Goal: Task Accomplishment & Management: Use online tool/utility

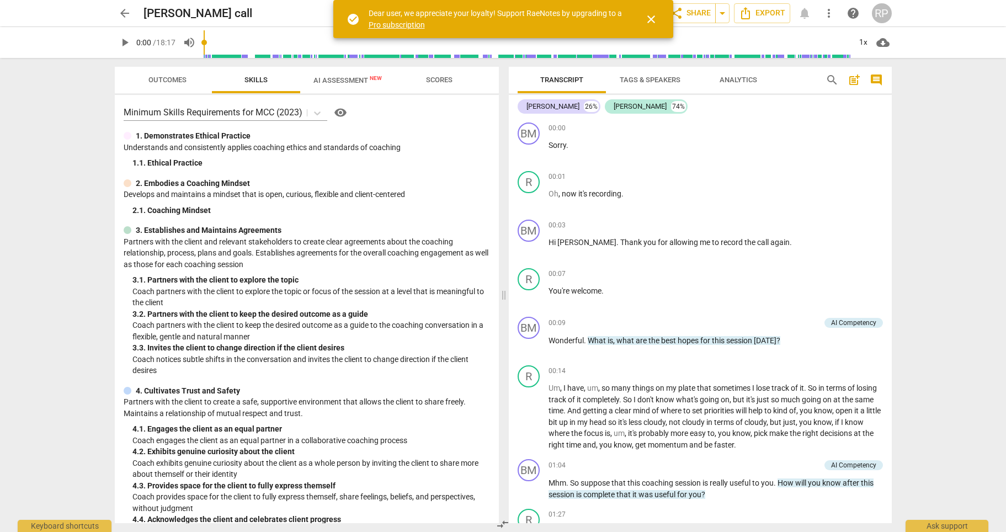
click at [125, 20] on button "arrow_back" at bounding box center [125, 13] width 20 height 20
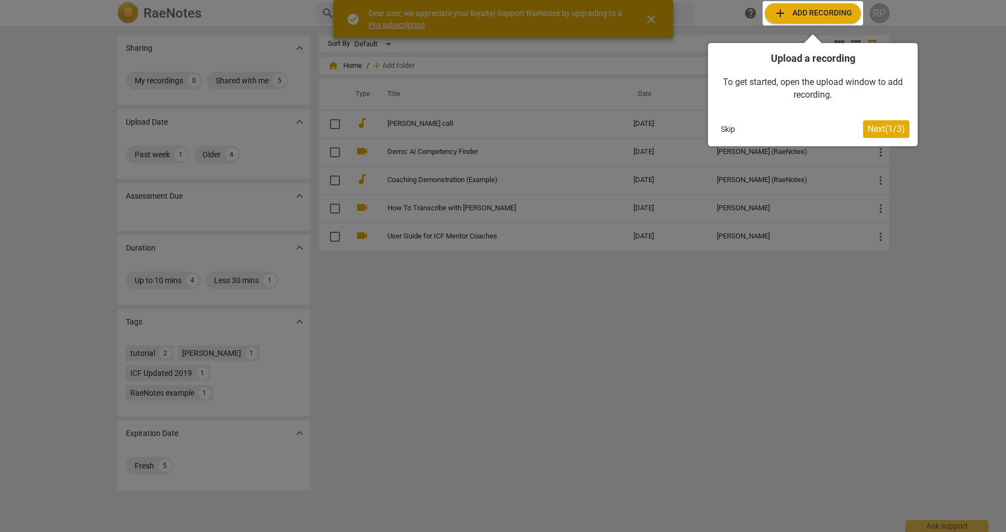
click at [809, 242] on div at bounding box center [503, 266] width 1006 height 532
click at [722, 130] on button "Skip" at bounding box center [727, 129] width 23 height 17
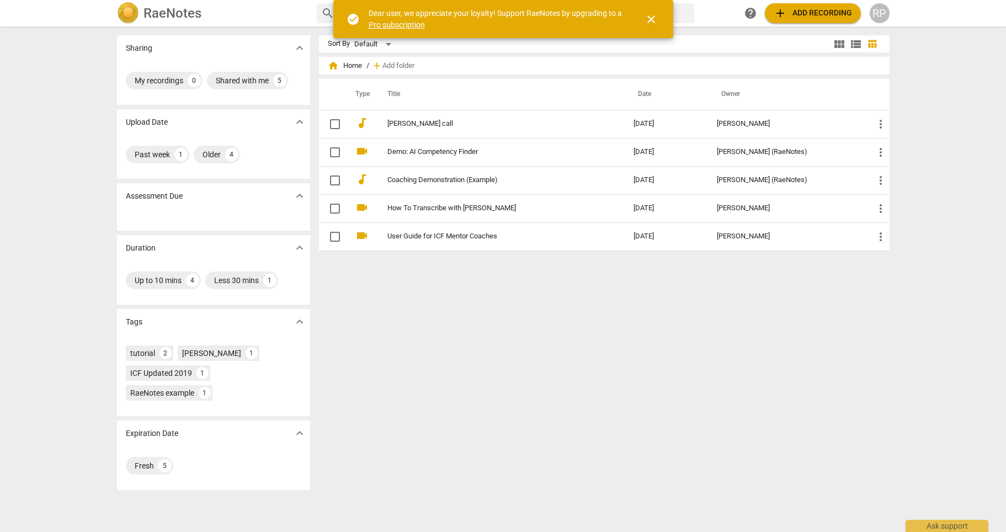
click at [878, 18] on div "RP" at bounding box center [880, 13] width 20 height 20
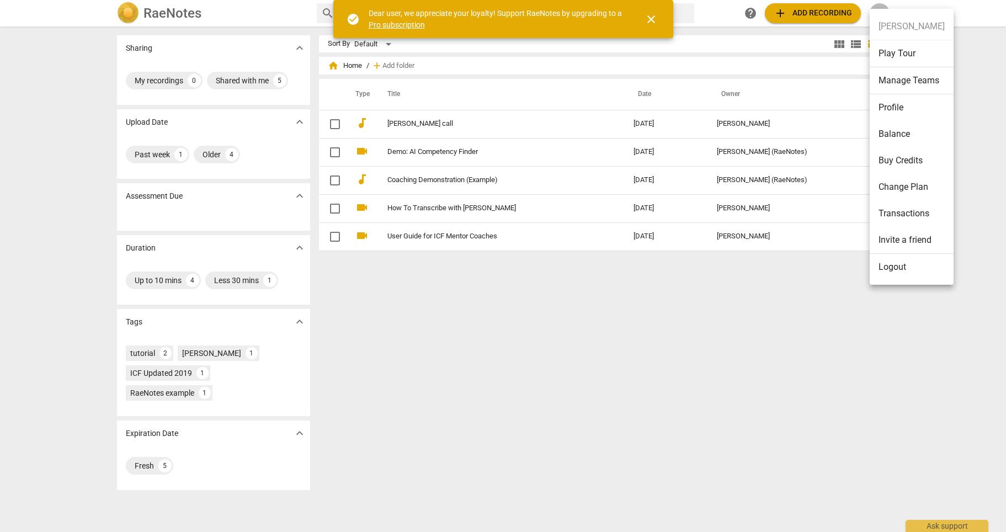
click at [384, 23] on link "Pro subscription" at bounding box center [397, 24] width 56 height 9
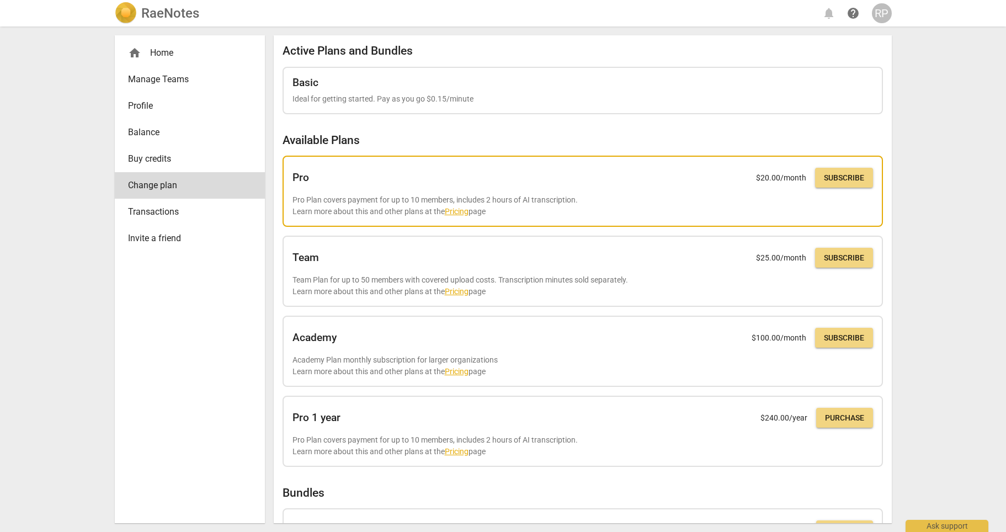
click at [846, 183] on span "Subscribe" at bounding box center [844, 178] width 40 height 11
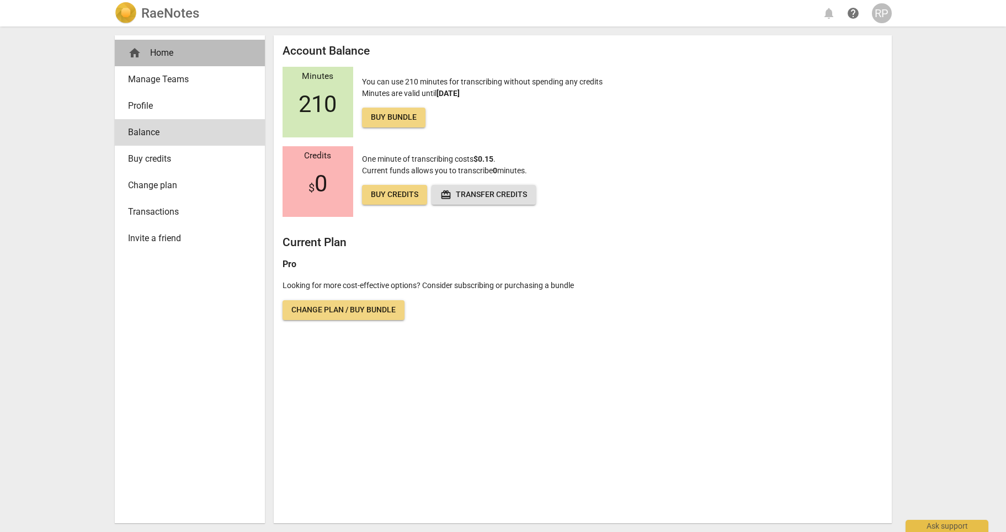
click at [151, 47] on div "home Home" at bounding box center [185, 52] width 115 height 13
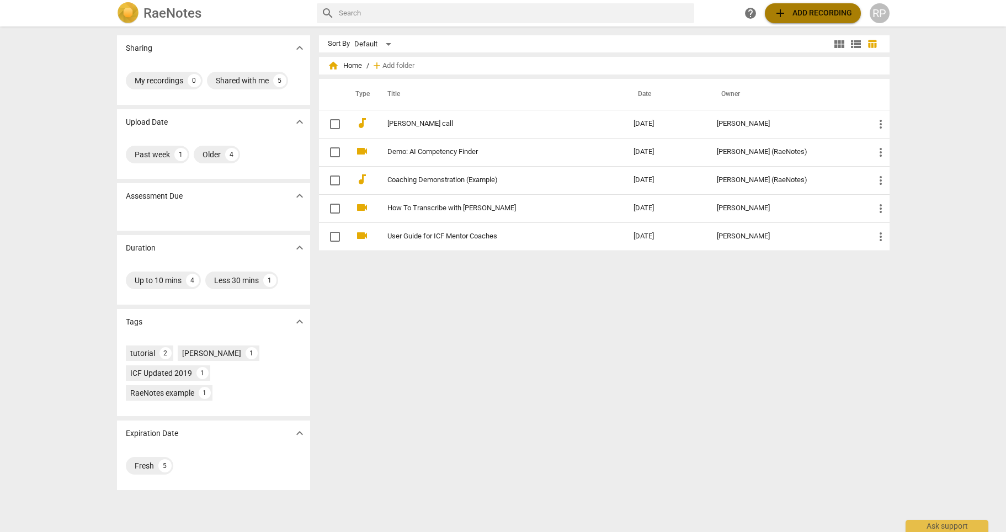
click at [817, 11] on span "add Add recording" at bounding box center [813, 13] width 78 height 13
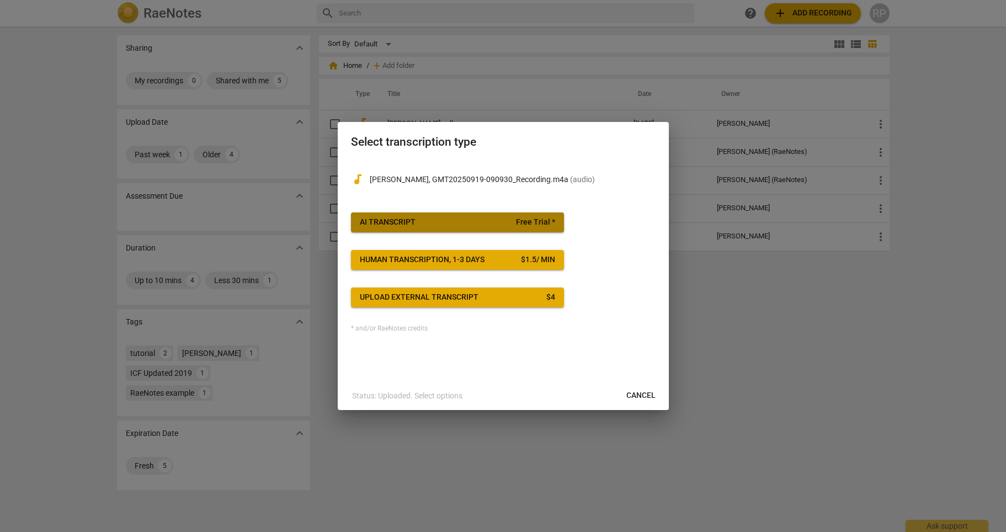
click at [480, 219] on span "AI Transcript Free Trial *" at bounding box center [457, 222] width 195 height 11
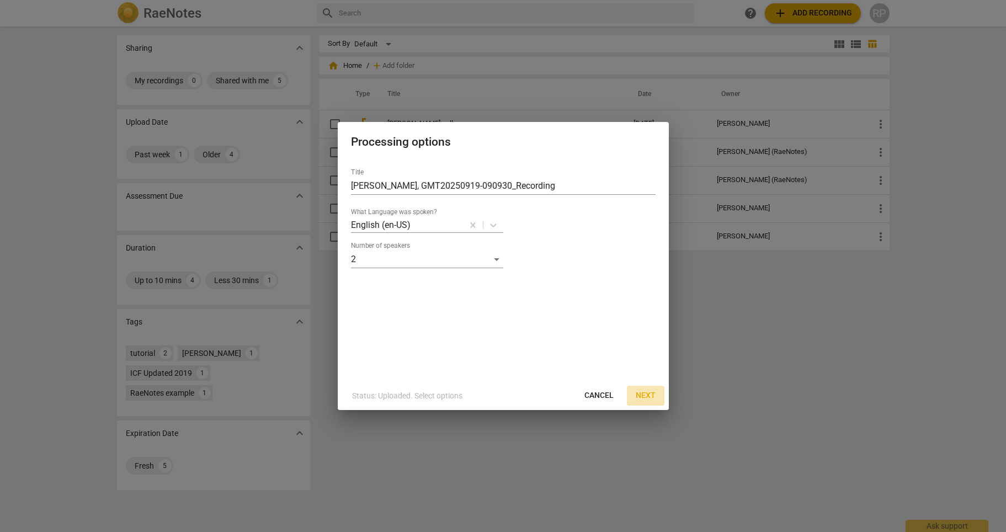
click at [651, 398] on span "Next" at bounding box center [646, 395] width 20 height 11
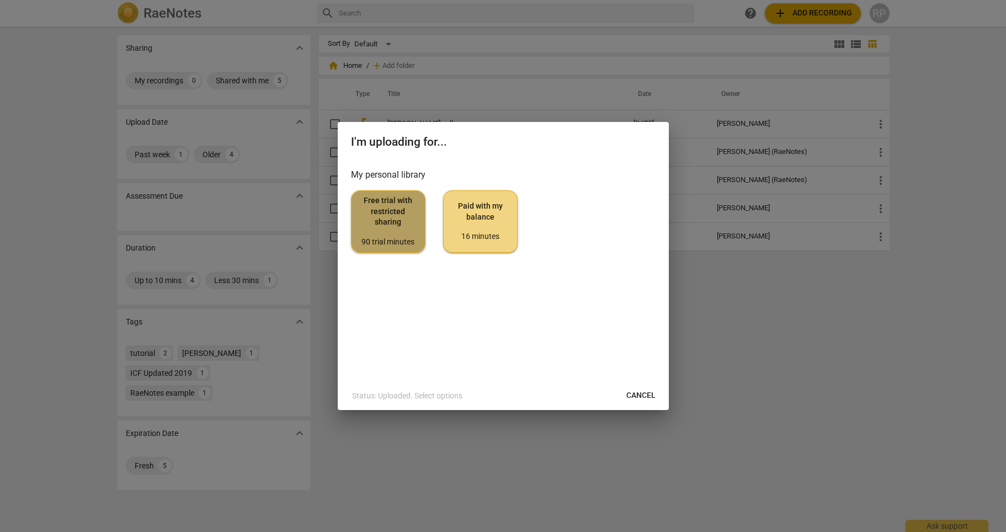
click at [382, 224] on span "Free trial with restricted sharing 90 trial minutes" at bounding box center [388, 221] width 56 height 52
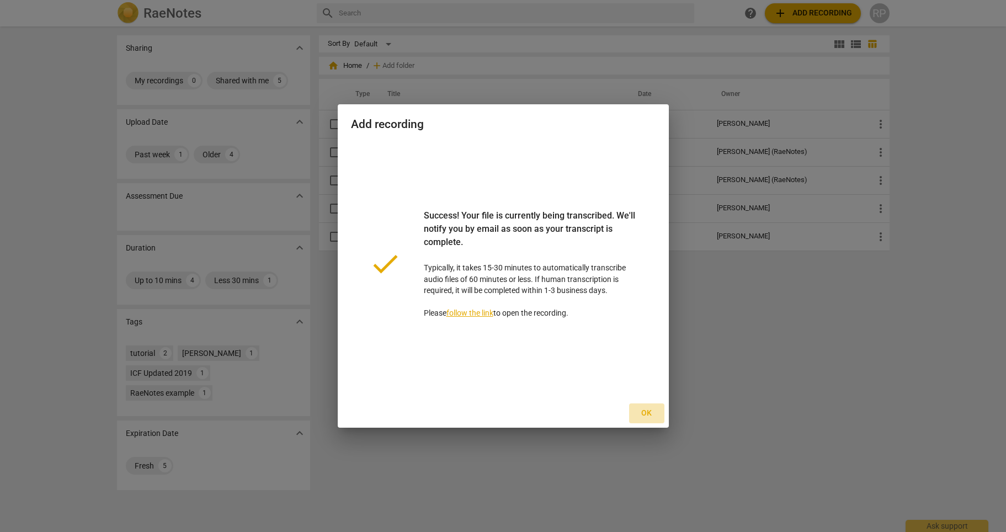
click at [648, 415] on span "Ok" at bounding box center [647, 413] width 18 height 11
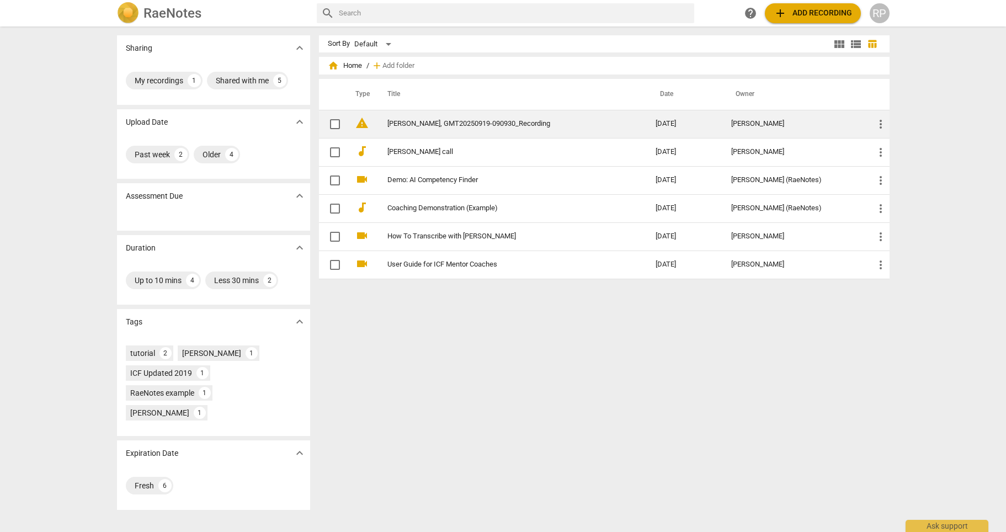
click at [879, 125] on span "more_vert" at bounding box center [880, 124] width 13 height 13
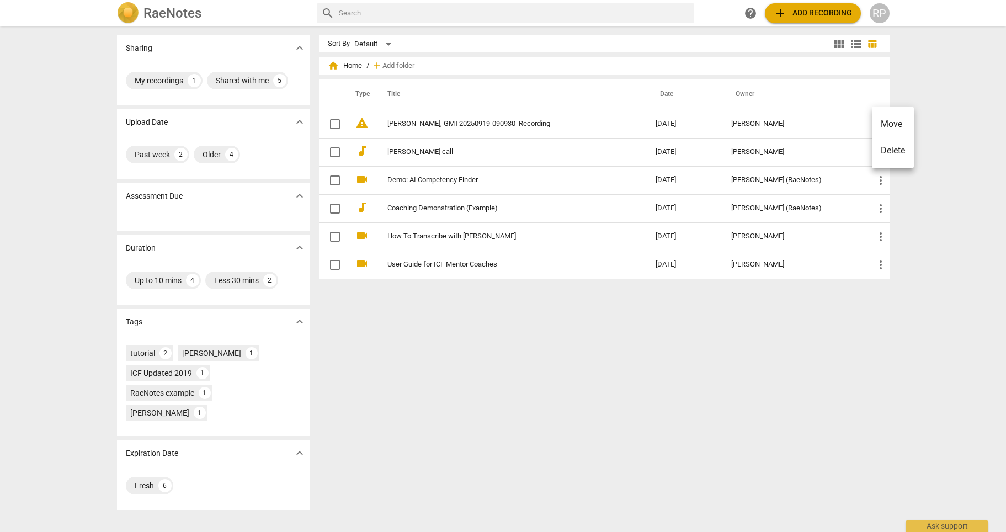
click at [688, 301] on div at bounding box center [503, 266] width 1006 height 532
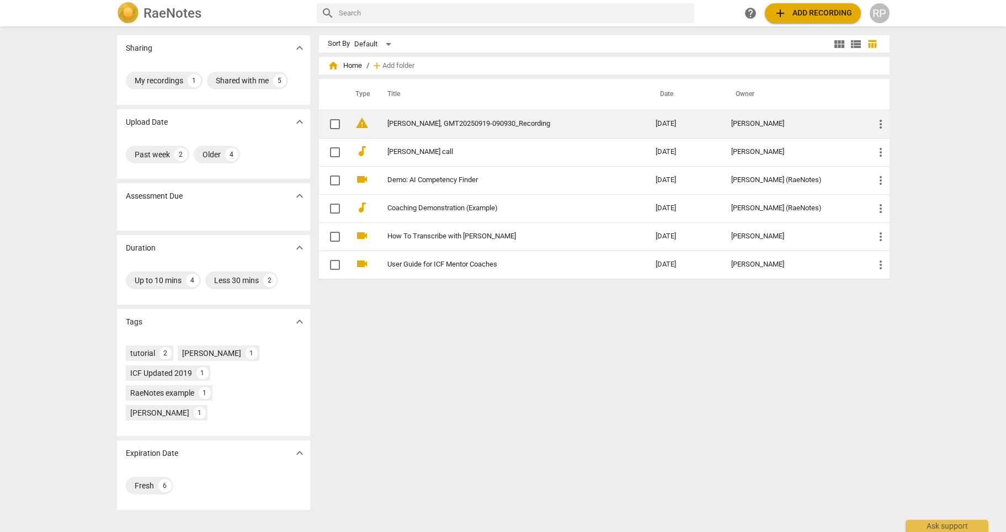
click at [404, 121] on link "Besa, Ray, GMT20250919-090930_Recording" at bounding box center [501, 124] width 229 height 8
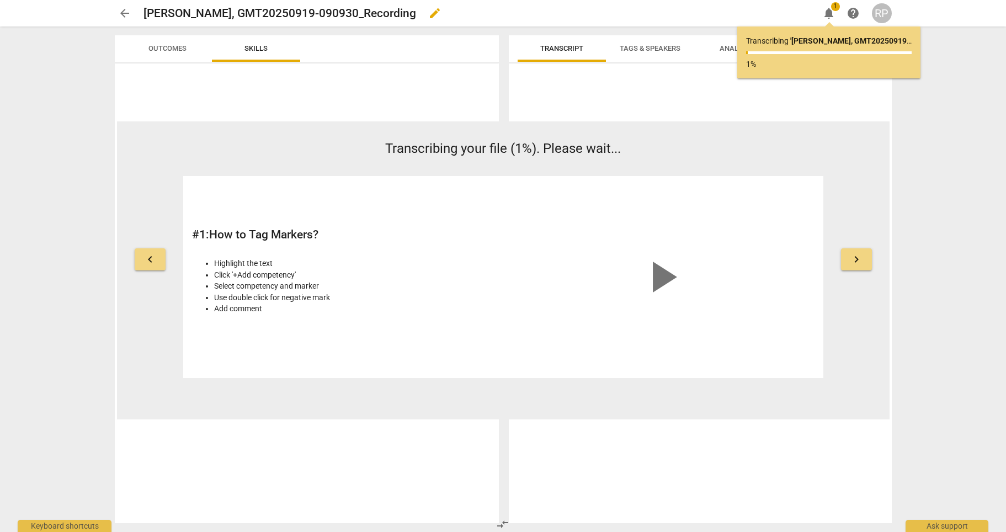
click at [253, 8] on h2 "Besa, Ray, GMT20250919-090930_Recording" at bounding box center [280, 14] width 273 height 14
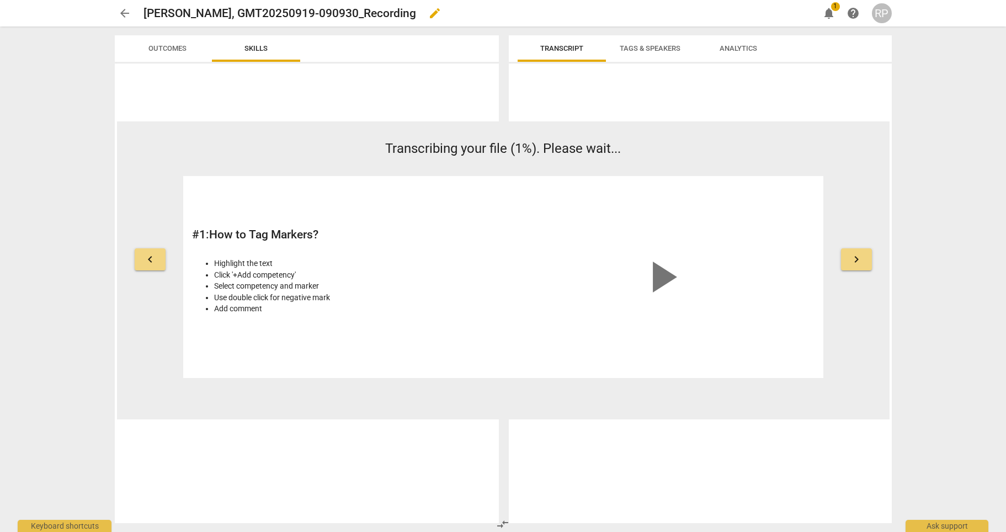
click at [428, 15] on span "edit" at bounding box center [434, 13] width 13 height 13
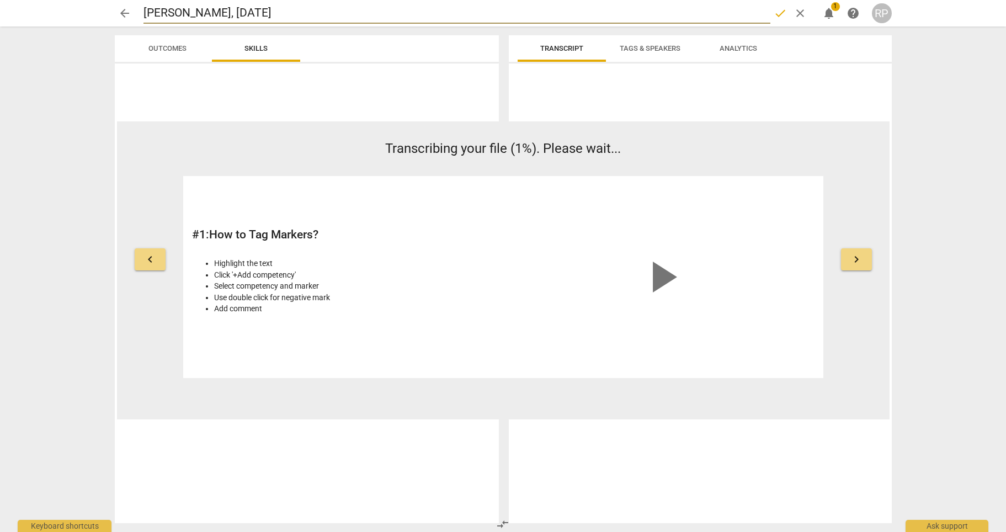
type input "Besa, Ray, 2025-09-19"
click at [172, 46] on span "Outcomes" at bounding box center [167, 48] width 38 height 8
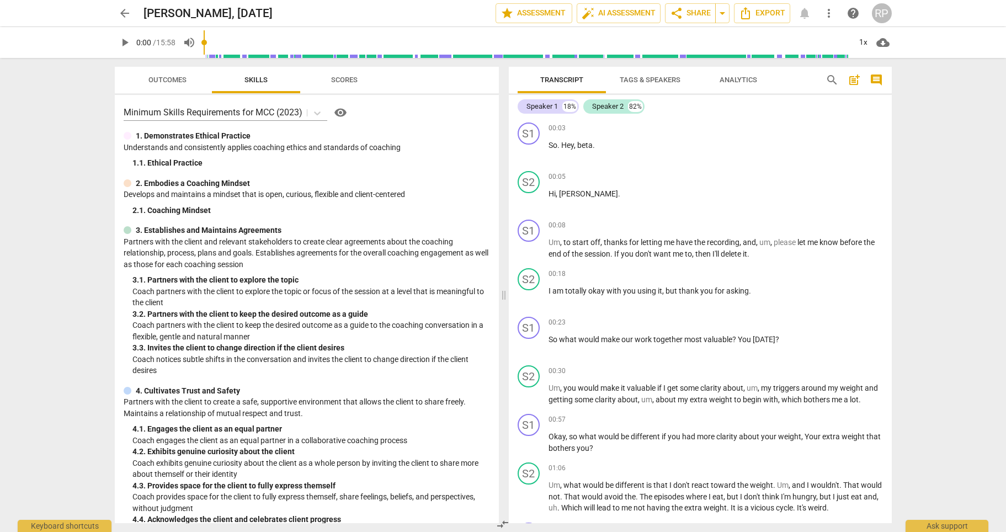
click at [334, 84] on span "Scores" at bounding box center [344, 80] width 53 height 15
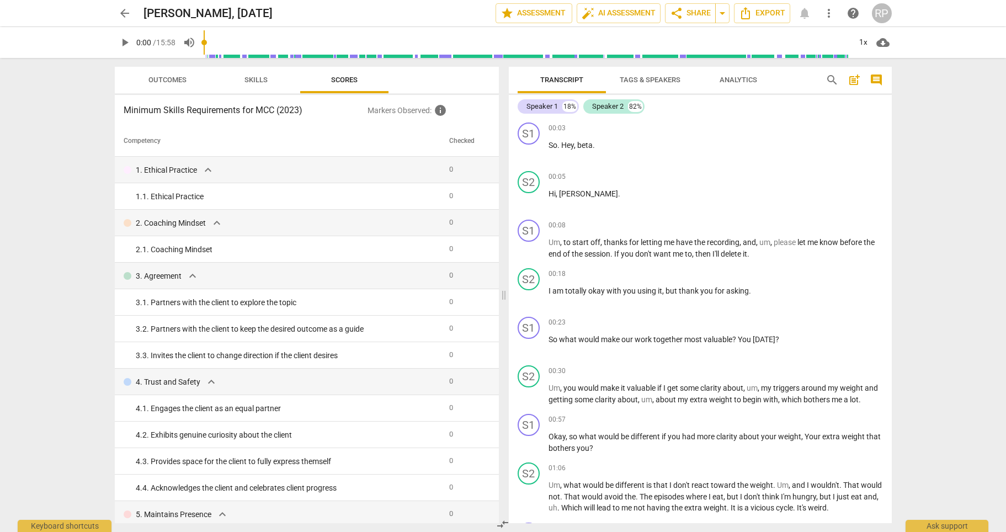
click at [158, 83] on span "Outcomes" at bounding box center [167, 80] width 38 height 8
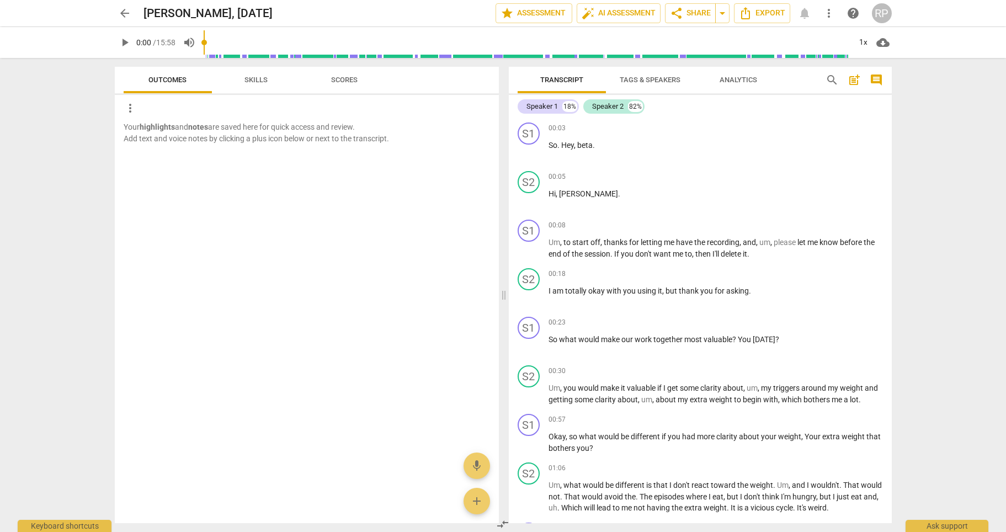
click at [259, 77] on span "Skills" at bounding box center [256, 80] width 23 height 8
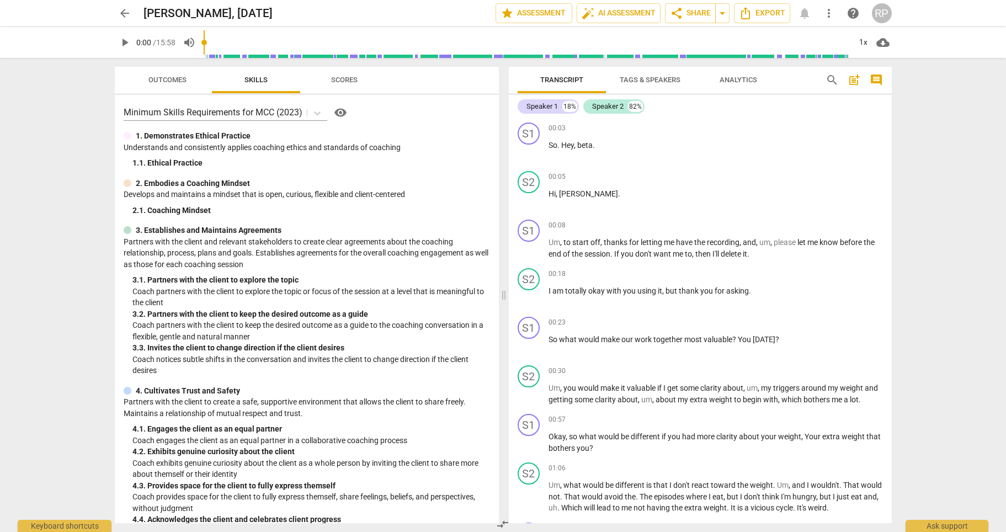
click at [737, 84] on span "Analytics" at bounding box center [738, 80] width 64 height 15
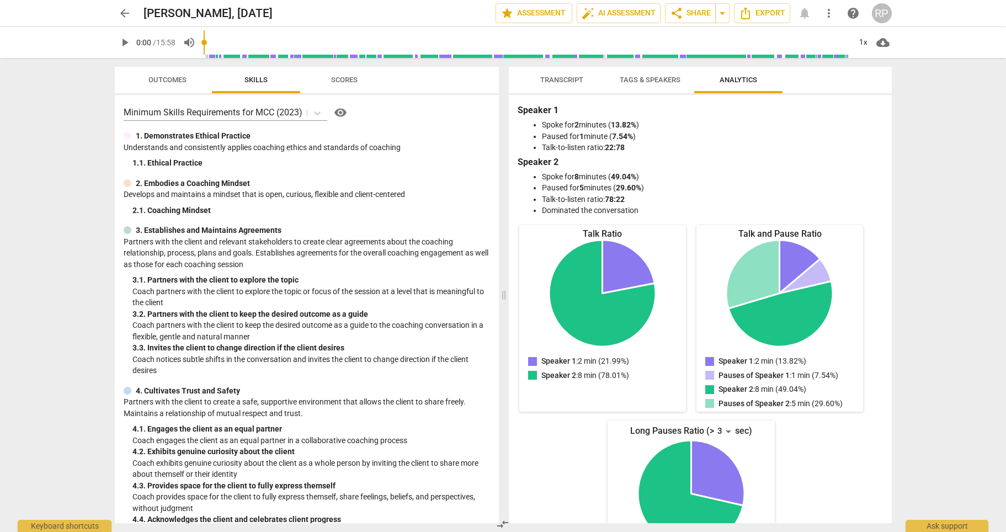
click at [341, 78] on span "Scores" at bounding box center [344, 80] width 26 height 8
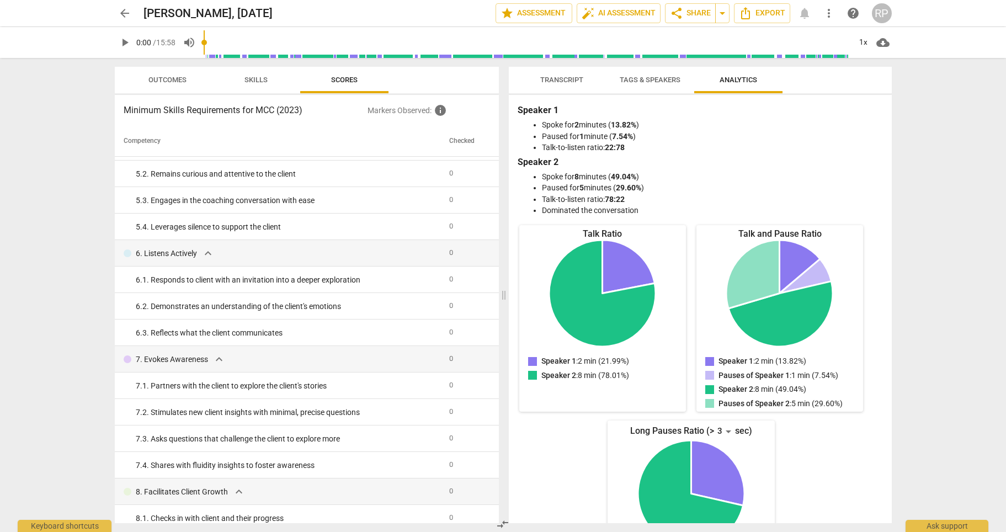
scroll to position [455, 0]
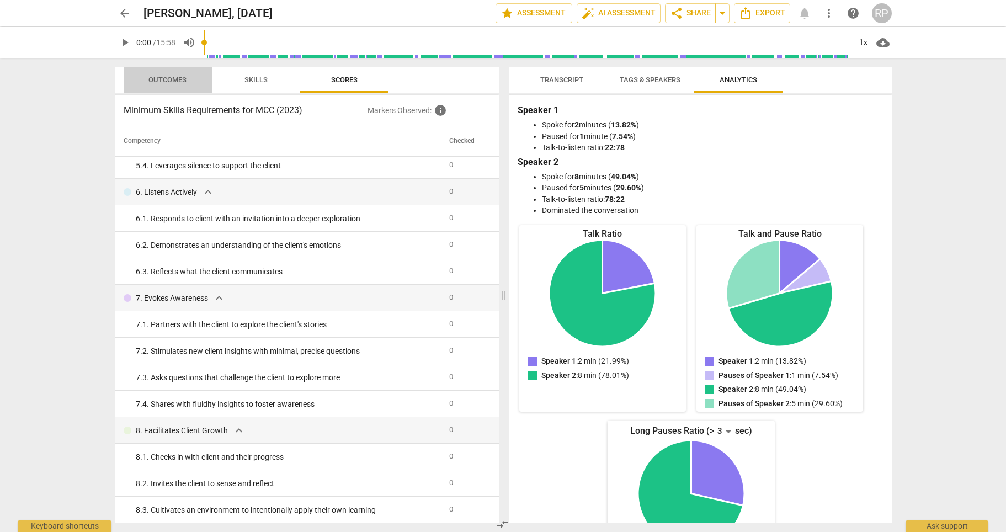
click at [159, 83] on span "Outcomes" at bounding box center [167, 80] width 38 height 8
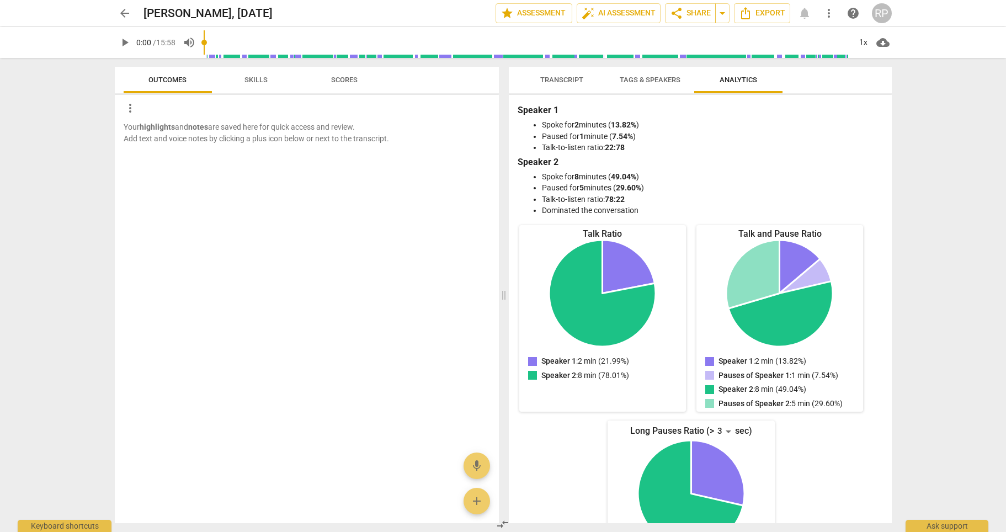
click at [245, 81] on span "Skills" at bounding box center [256, 80] width 23 height 8
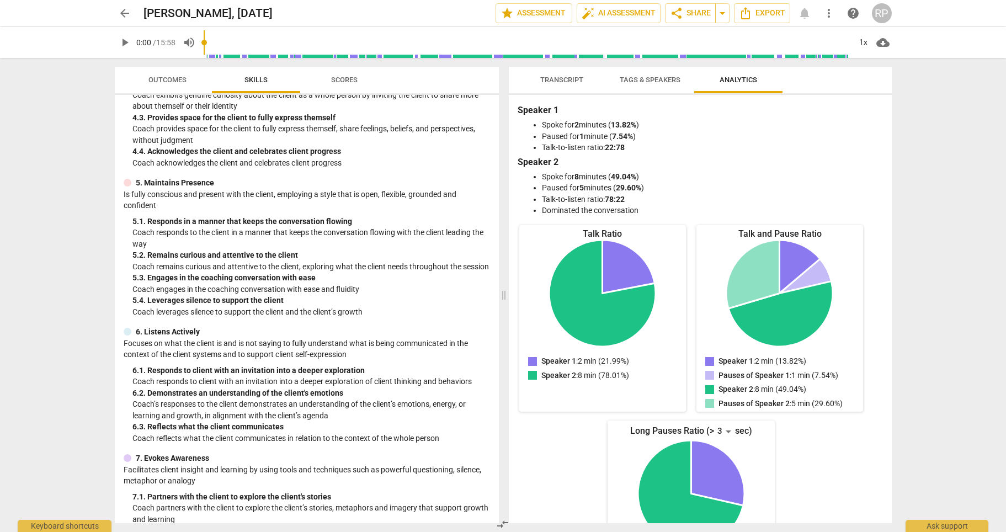
scroll to position [607, 0]
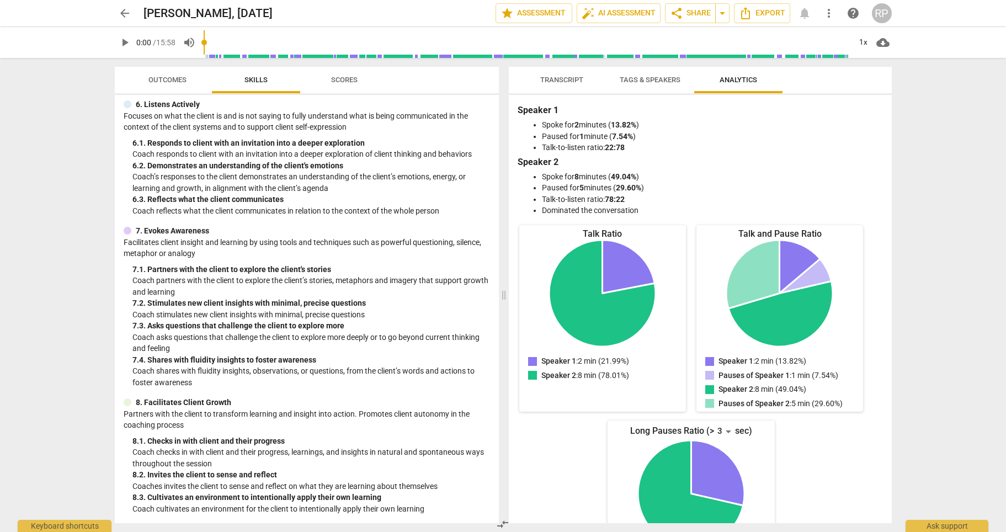
click at [541, 83] on span "Transcript" at bounding box center [561, 80] width 43 height 8
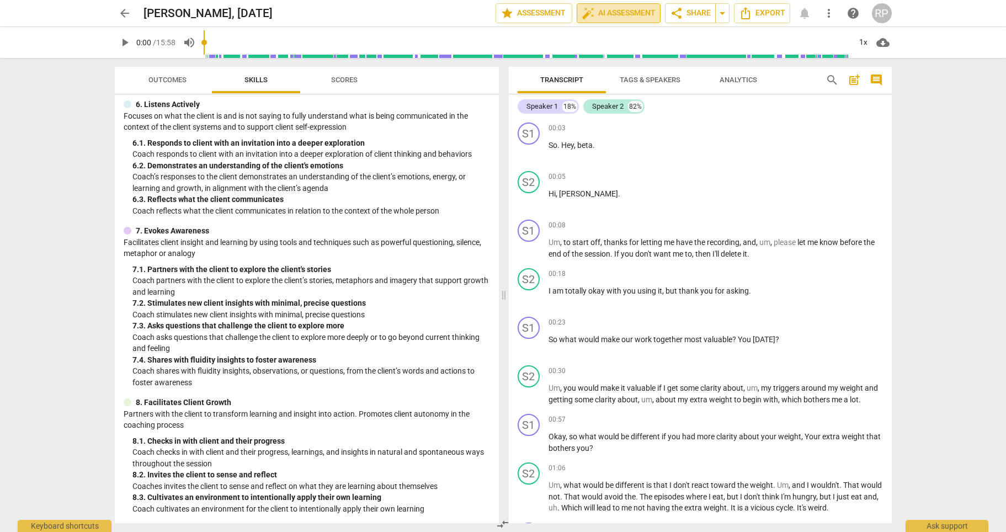
click at [602, 11] on span "auto_fix_high AI Assessment" at bounding box center [619, 13] width 74 height 13
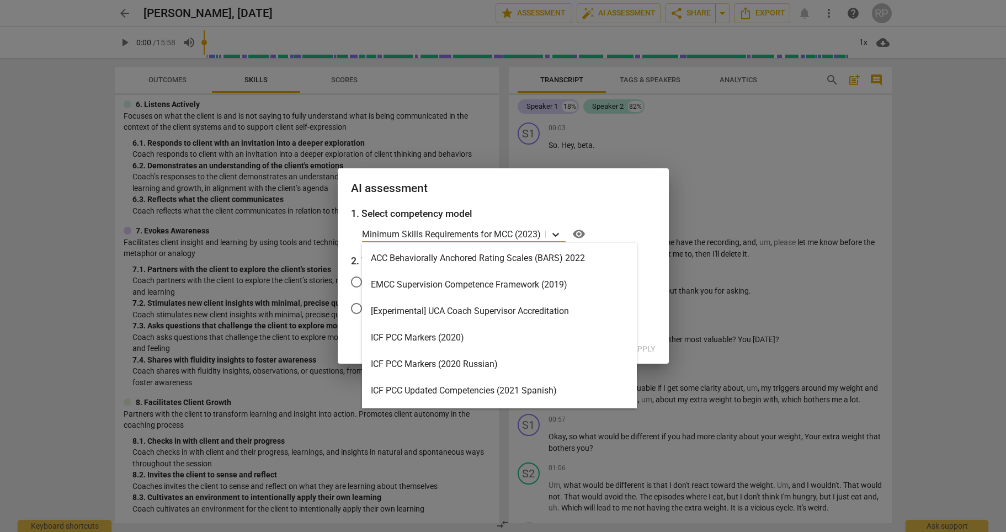
click at [558, 233] on icon at bounding box center [555, 234] width 11 height 11
click at [602, 211] on h3 "1. Select competency model" at bounding box center [503, 213] width 305 height 14
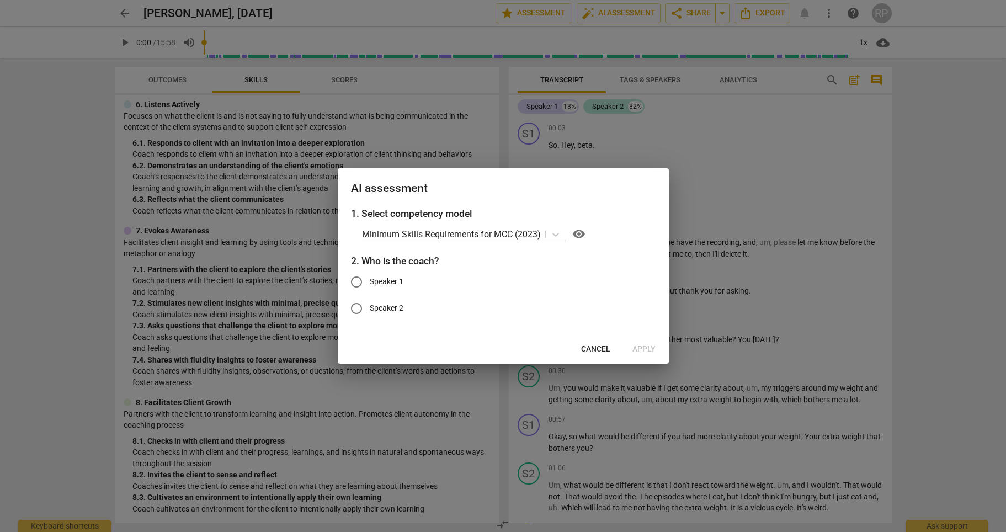
click at [359, 283] on input "Speaker 1" at bounding box center [356, 282] width 26 height 26
radio input "true"
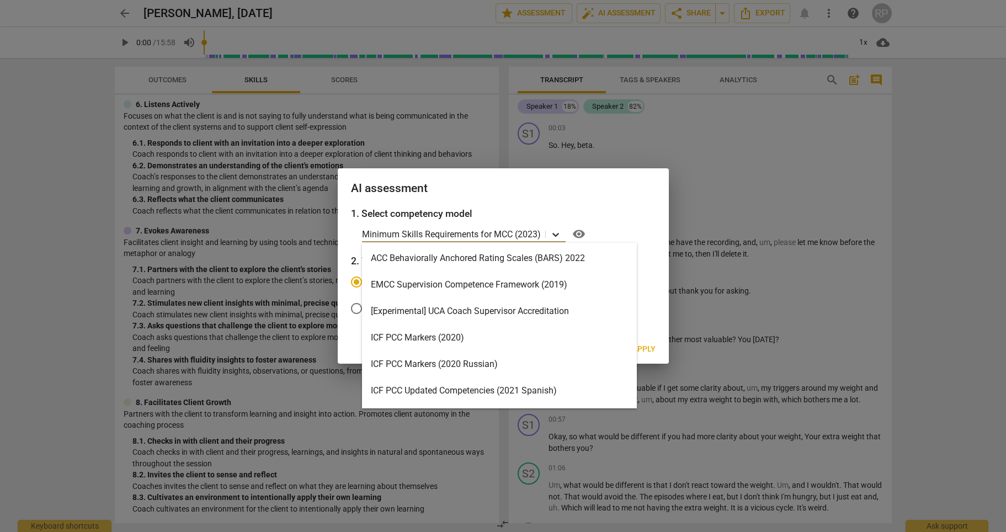
click at [551, 230] on icon at bounding box center [555, 234] width 11 height 11
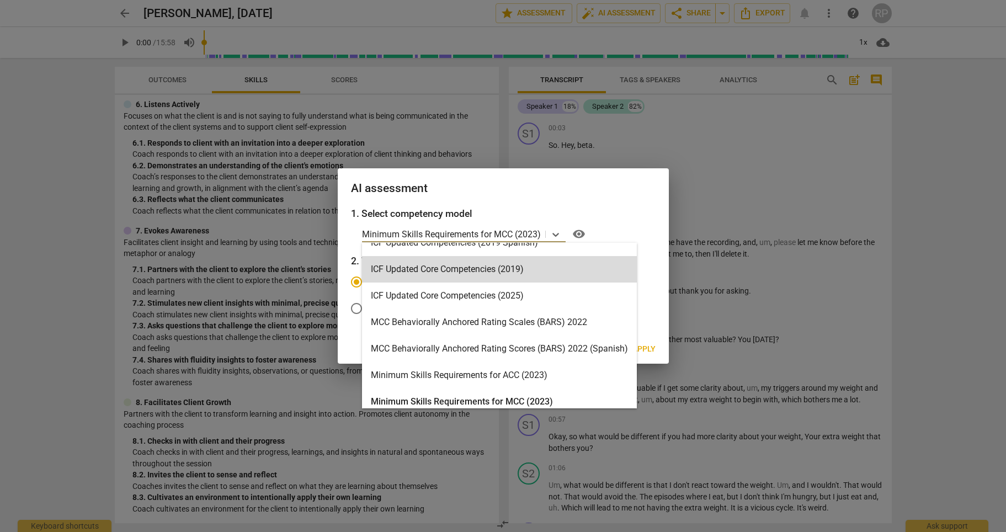
scroll to position [0, 0]
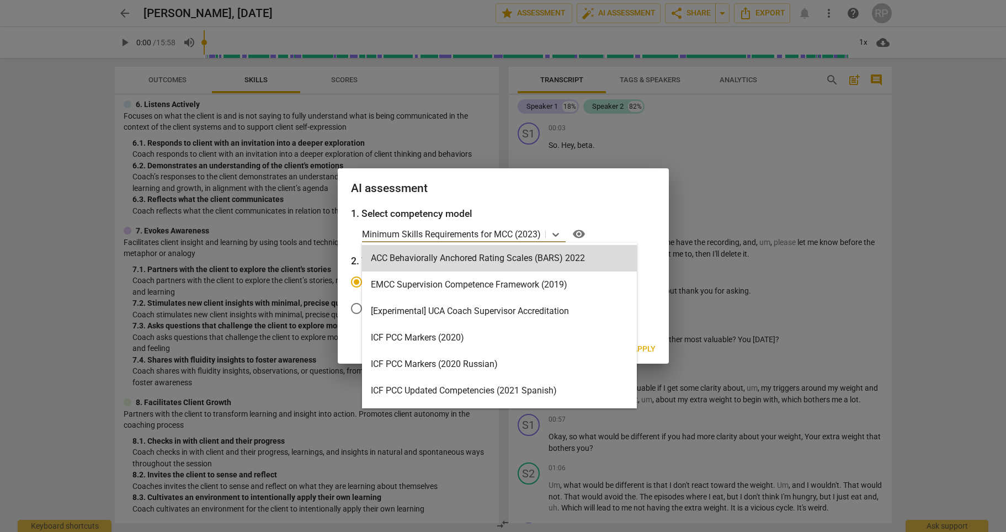
click at [656, 261] on div "1. Select competency model ACC Behaviorally Anchored Rating Scales (BARS) 2022,…" at bounding box center [503, 270] width 331 height 129
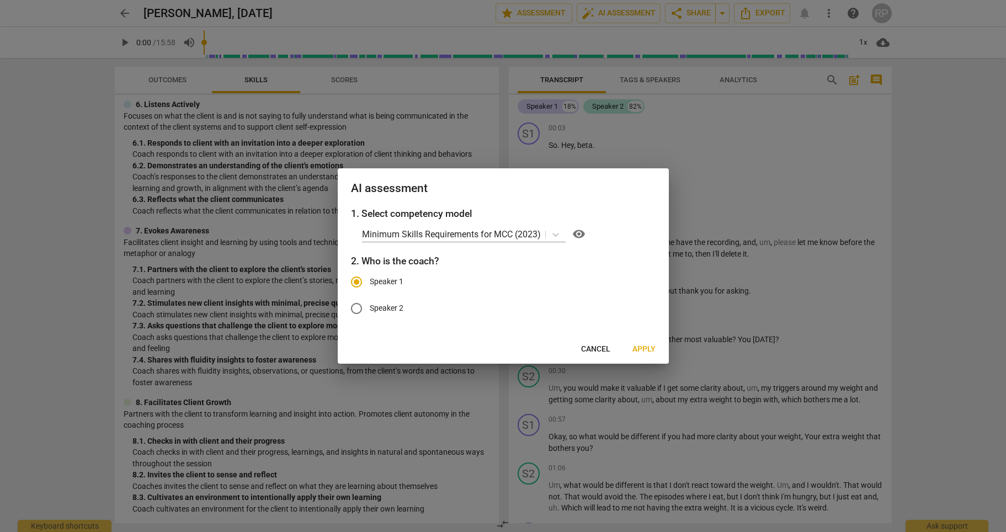
click at [644, 348] on span "Apply" at bounding box center [644, 349] width 23 height 11
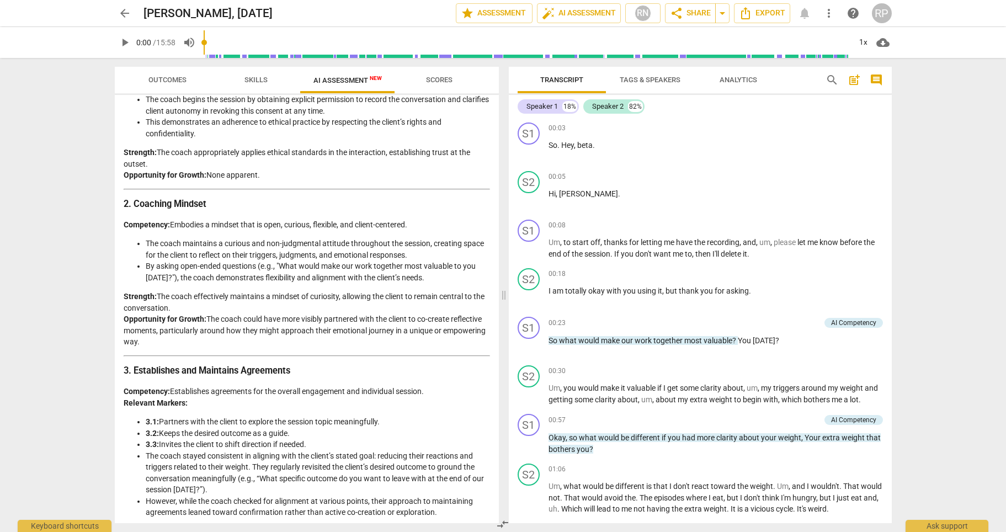
scroll to position [248, 0]
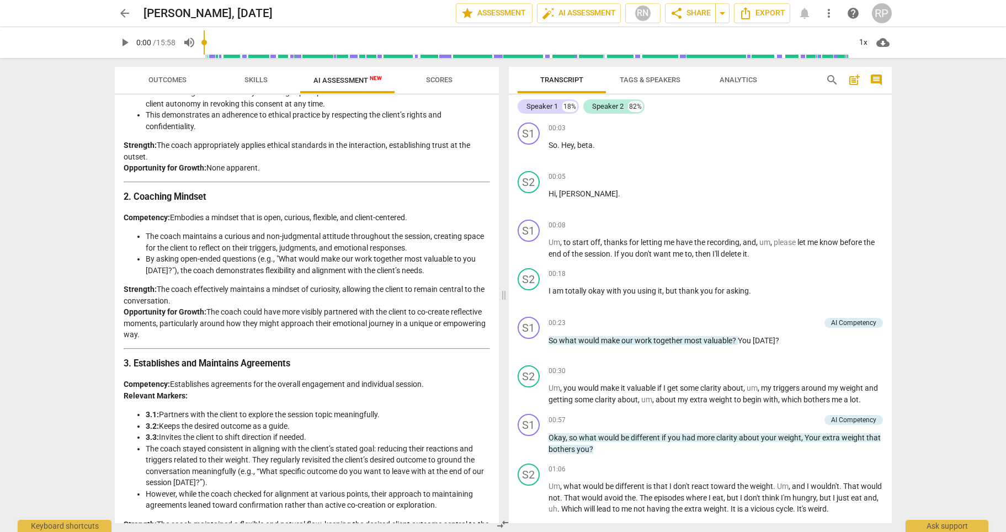
drag, startPoint x: 209, startPoint y: 317, endPoint x: 215, endPoint y: 333, distance: 17.1
click at [215, 336] on p "Strength: The coach effectively maintains a mindset of curiosity, allowing the …" at bounding box center [307, 312] width 366 height 57
click at [280, 315] on p "Strength: The coach effectively maintains a mindset of curiosity, allowing the …" at bounding box center [307, 312] width 366 height 57
drag, startPoint x: 280, startPoint y: 315, endPoint x: 321, endPoint y: 323, distance: 41.7
click at [321, 323] on p "Strength: The coach effectively maintains a mindset of curiosity, allowing the …" at bounding box center [307, 312] width 366 height 57
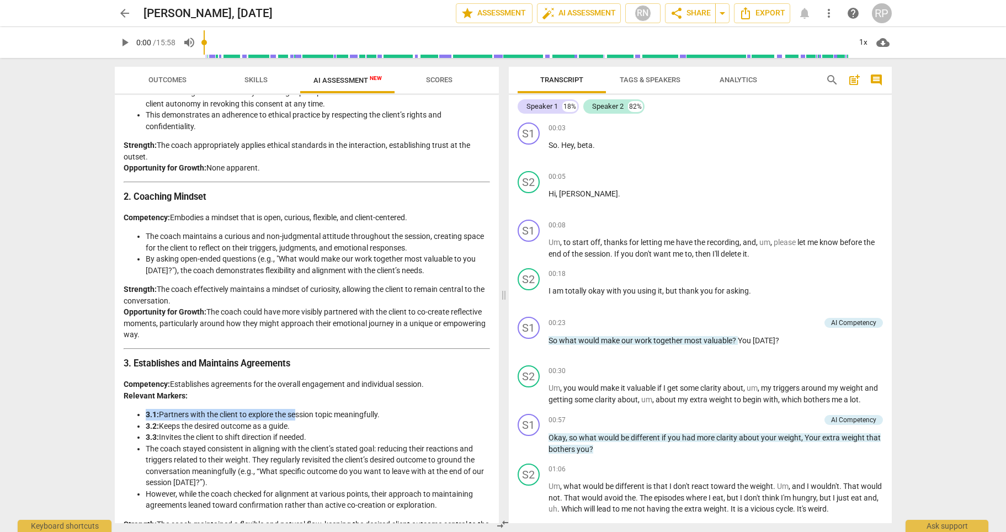
drag, startPoint x: 280, startPoint y: 392, endPoint x: 286, endPoint y: 387, distance: 7.8
click at [286, 380] on p "Competency: Establishes agreements for the overall engagement and individual se…" at bounding box center [307, 390] width 366 height 23
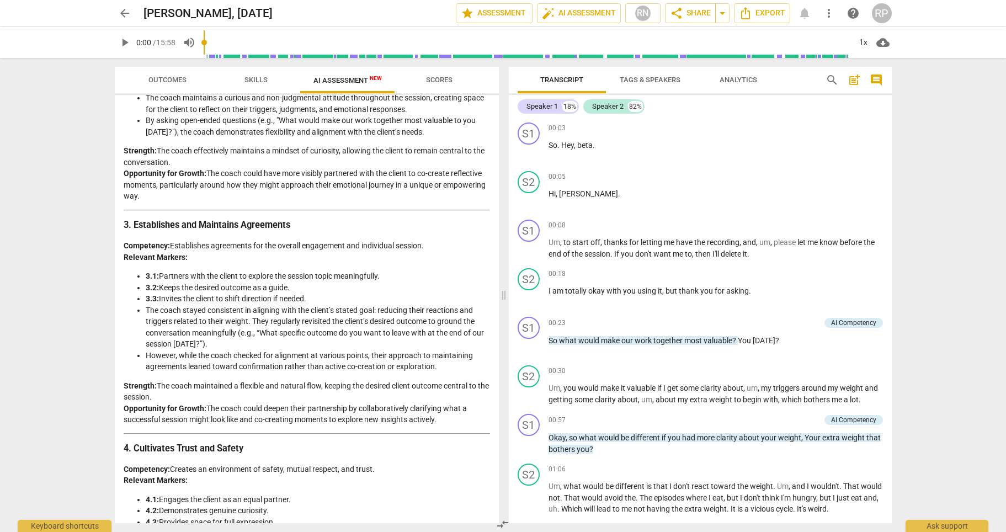
scroll to position [444, 0]
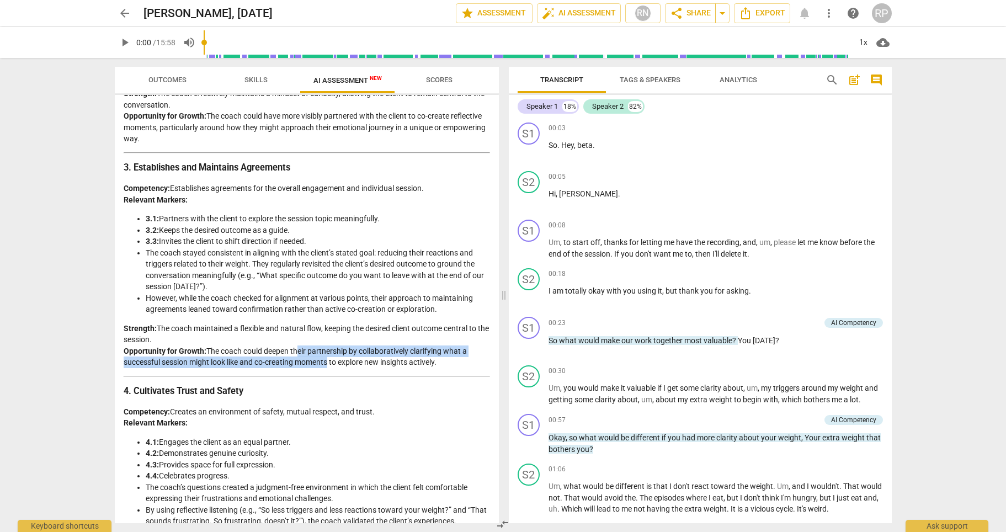
drag, startPoint x: 294, startPoint y: 352, endPoint x: 328, endPoint y: 362, distance: 35.1
click at [328, 362] on p "Strength: The coach maintained a flexible and natural flow, keeping the desired…" at bounding box center [307, 345] width 366 height 45
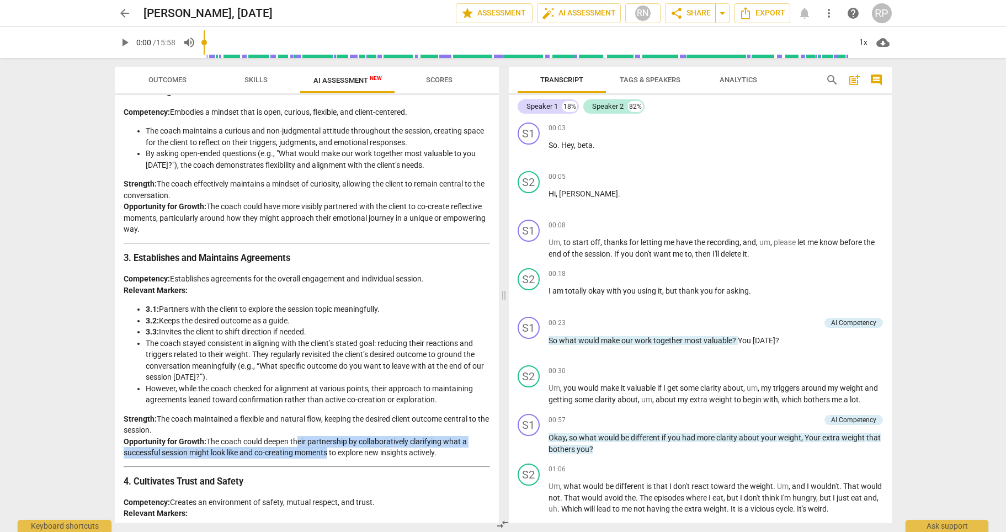
scroll to position [340, 0]
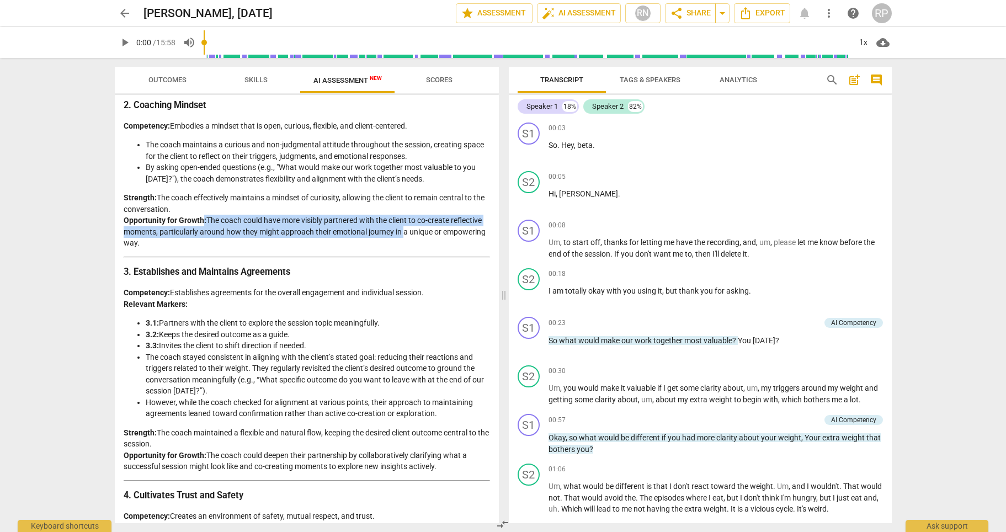
drag, startPoint x: 201, startPoint y: 221, endPoint x: 434, endPoint y: 233, distance: 232.7
click at [434, 233] on p "Strength: The coach effectively maintains a mindset of curiosity, allowing the …" at bounding box center [307, 220] width 366 height 57
click at [864, 40] on div "1x" at bounding box center [863, 43] width 21 height 18
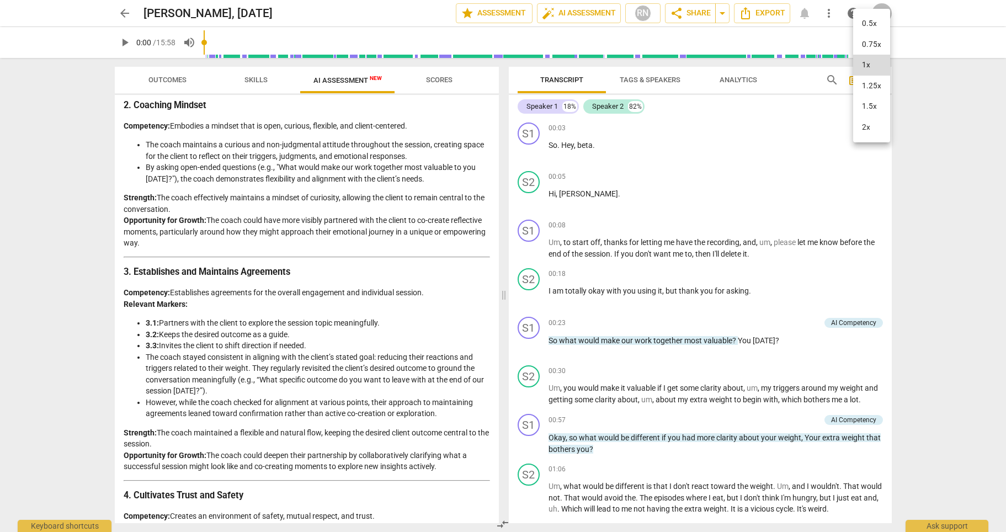
click at [934, 107] on div at bounding box center [503, 266] width 1006 height 532
